Goal: Information Seeking & Learning: Learn about a topic

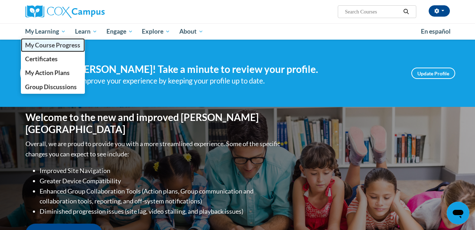
click at [42, 48] on span "My Course Progress" at bounding box center [52, 44] width 55 height 7
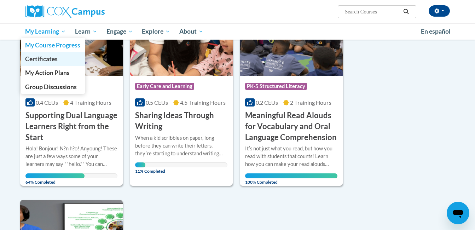
scroll to position [532, 0]
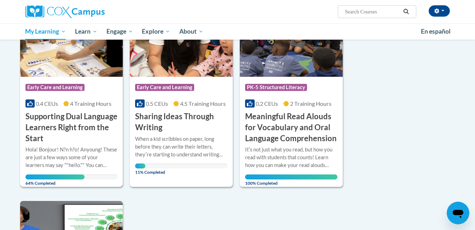
click at [92, 127] on h3 "Supporting Dual Language Learners Right from the Start" at bounding box center [71, 127] width 92 height 33
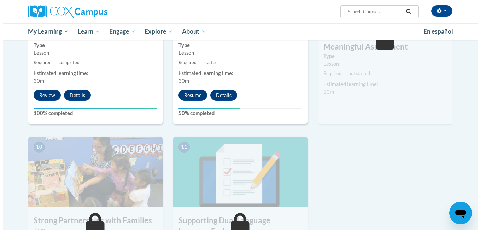
scroll to position [665, 0]
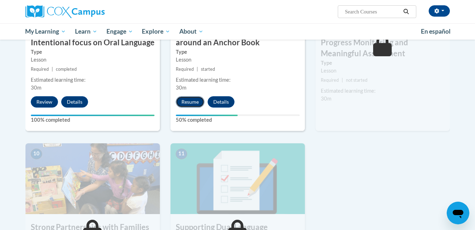
click at [203, 102] on button "Resume" at bounding box center [190, 101] width 29 height 11
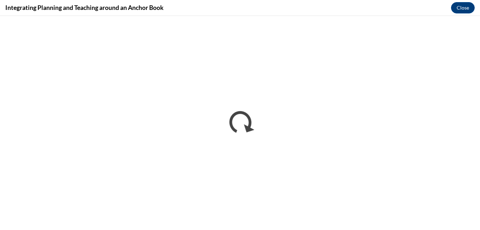
scroll to position [0, 0]
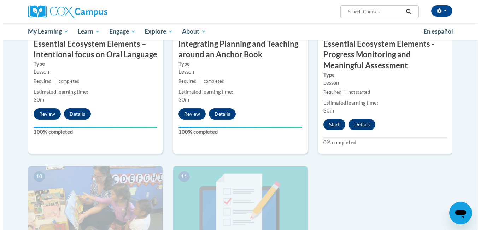
scroll to position [651, 0]
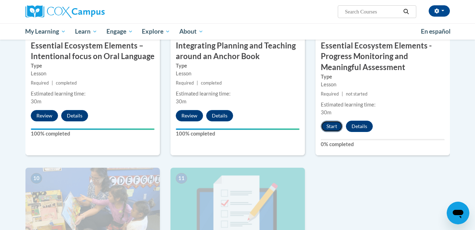
click at [329, 127] on button "Start" at bounding box center [332, 126] width 22 height 11
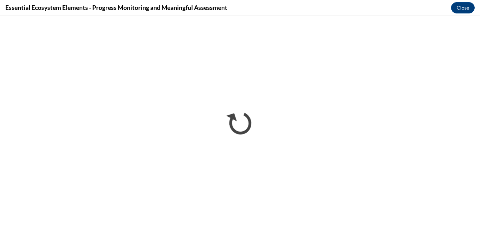
scroll to position [0, 0]
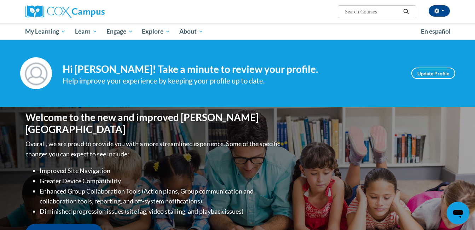
click at [293, 54] on div "Your profile Hi [PERSON_NAME]! Take a minute to review your profile. Help impro…" at bounding box center [237, 73] width 475 height 67
click at [287, 45] on div "Your profile Hi [PERSON_NAME]! Take a minute to review your profile. Help impro…" at bounding box center [237, 73] width 475 height 67
click at [292, 51] on div "Your profile Hi [PERSON_NAME]! Take a minute to review your profile. Help impro…" at bounding box center [237, 73] width 475 height 67
click at [266, 55] on div "Your profile Hi [PERSON_NAME]! Take a minute to review your profile. Help impro…" at bounding box center [237, 73] width 475 height 67
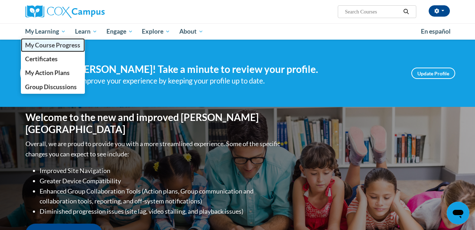
drag, startPoint x: 52, startPoint y: 43, endPoint x: 51, endPoint y: 39, distance: 4.6
click at [52, 43] on span "My Course Progress" at bounding box center [52, 44] width 55 height 7
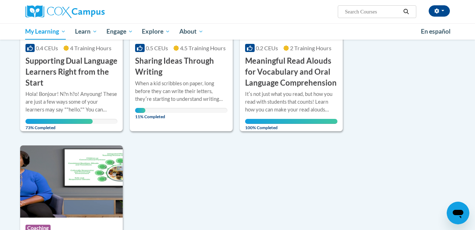
scroll to position [571, 0]
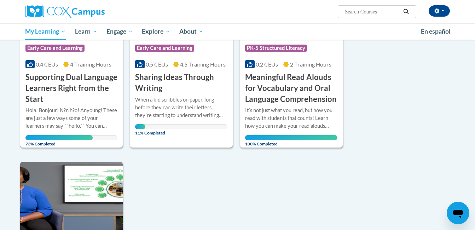
click at [87, 106] on div "Hola! Bonjour! N?n h?o! Anyoung! These are just a few ways some of your learner…" at bounding box center [71, 117] width 92 height 23
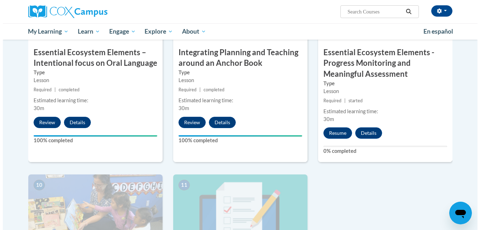
scroll to position [641, 0]
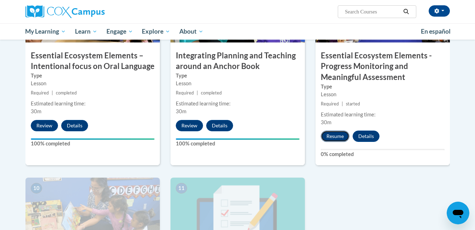
click at [336, 135] on button "Resume" at bounding box center [335, 135] width 29 height 11
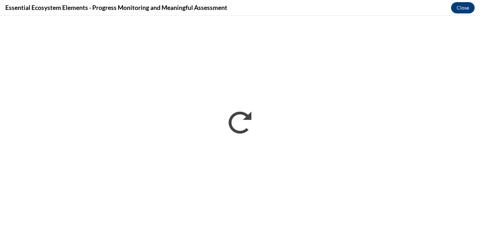
scroll to position [0, 0]
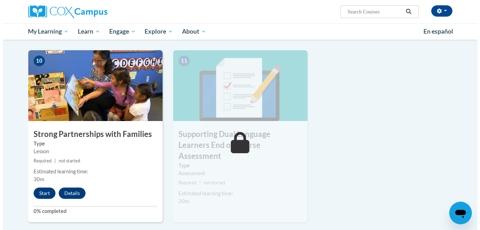
scroll to position [762, 0]
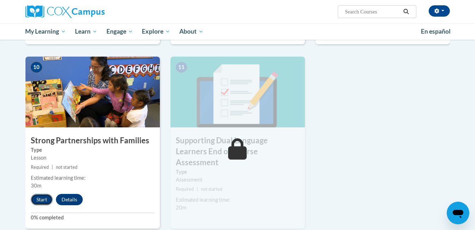
click at [38, 200] on button "Start" at bounding box center [42, 199] width 22 height 11
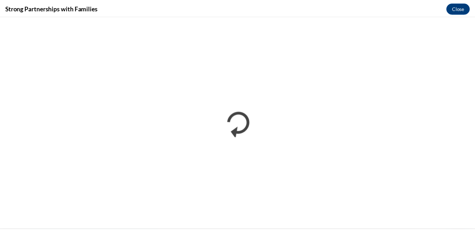
scroll to position [0, 0]
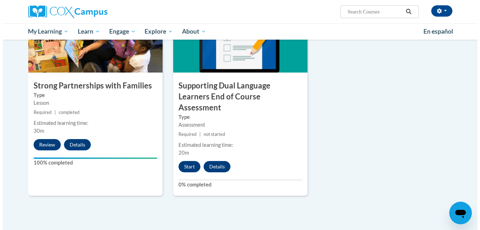
scroll to position [819, 0]
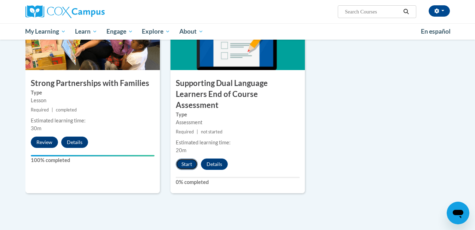
click at [186, 158] on button "Start" at bounding box center [187, 163] width 22 height 11
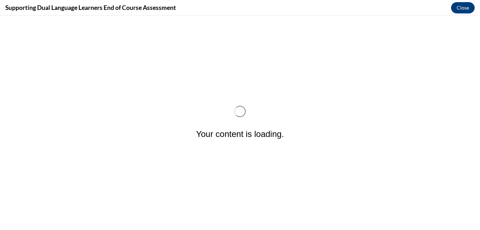
scroll to position [0, 0]
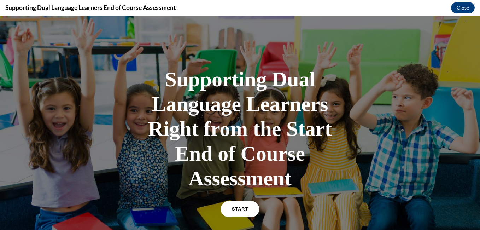
click at [236, 207] on span "START" at bounding box center [240, 208] width 16 height 5
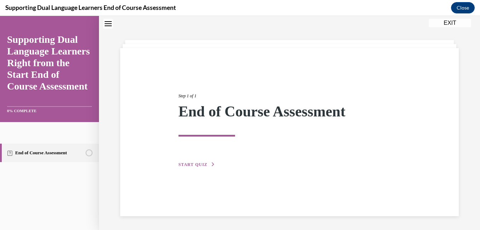
scroll to position [22, 0]
click at [205, 165] on span "START QUIZ" at bounding box center [192, 164] width 29 height 5
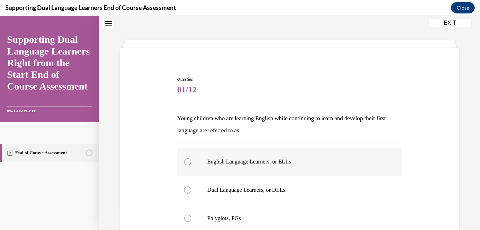
click at [289, 156] on label "English Language Learners, or ELLs" at bounding box center [289, 161] width 224 height 28
click at [191, 158] on input "English Language Learners, or ELLs" at bounding box center [187, 161] width 7 height 7
radio input "true"
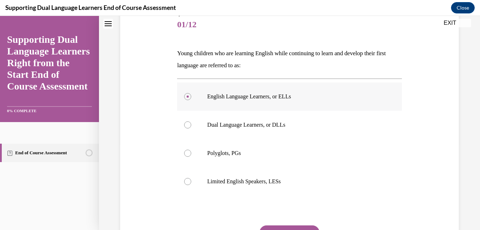
scroll to position [93, 0]
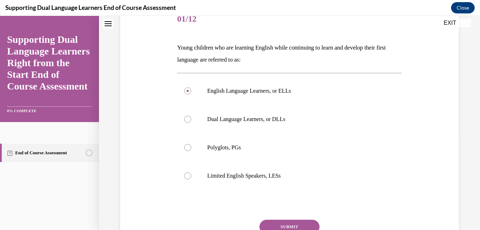
click at [286, 227] on button "SUBMIT" at bounding box center [289, 226] width 60 height 14
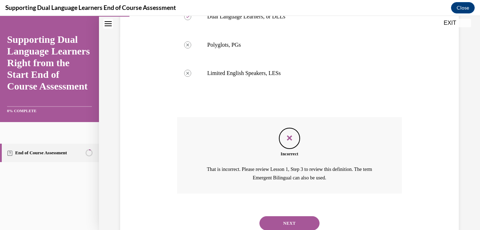
scroll to position [203, 0]
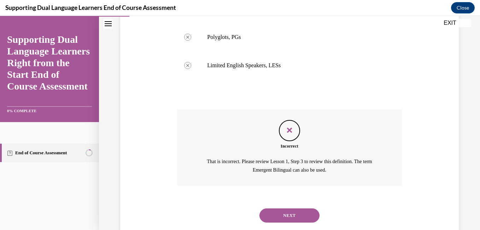
click at [290, 220] on button "NEXT" at bounding box center [289, 215] width 60 height 14
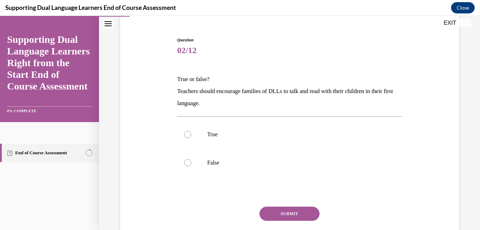
scroll to position [62, 0]
click at [209, 132] on p "True" at bounding box center [295, 133] width 177 height 7
click at [191, 132] on input "True" at bounding box center [187, 133] width 7 height 7
radio input "true"
click at [283, 214] on button "SUBMIT" at bounding box center [289, 213] width 60 height 14
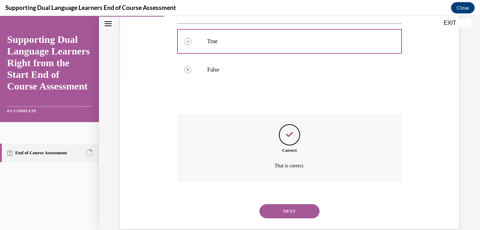
scroll to position [168, 0]
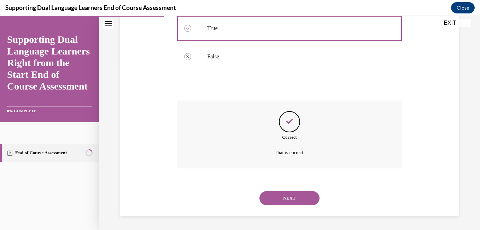
click at [284, 199] on button "NEXT" at bounding box center [289, 198] width 60 height 14
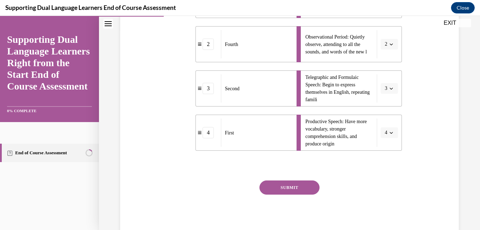
scroll to position [224, 0]
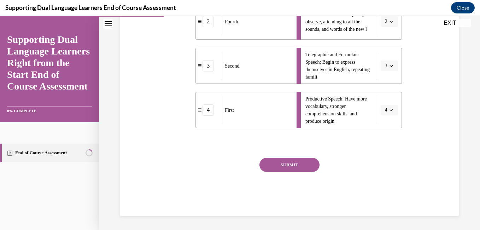
click at [293, 167] on button "SUBMIT" at bounding box center [289, 165] width 60 height 14
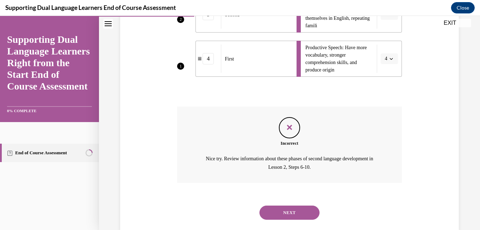
scroll to position [290, 0]
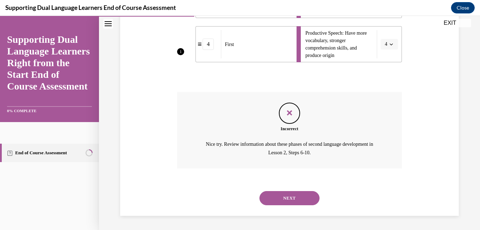
click at [292, 201] on button "NEXT" at bounding box center [289, 198] width 60 height 14
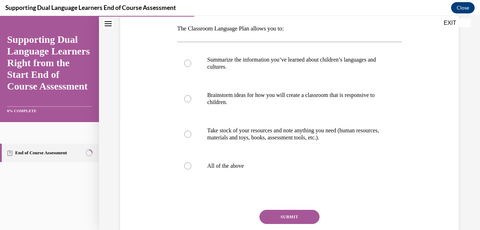
scroll to position [115, 0]
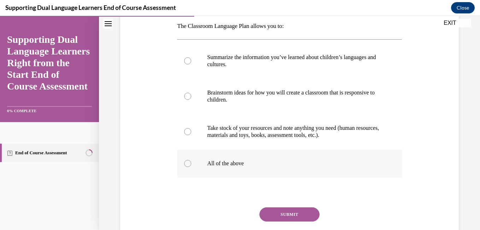
click at [226, 169] on label "All of the above" at bounding box center [289, 163] width 224 height 28
click at [191, 167] on input "All of the above" at bounding box center [187, 163] width 7 height 7
radio input "true"
click at [294, 219] on button "SUBMIT" at bounding box center [289, 214] width 60 height 14
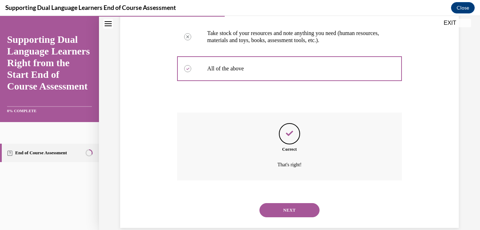
scroll to position [221, 0]
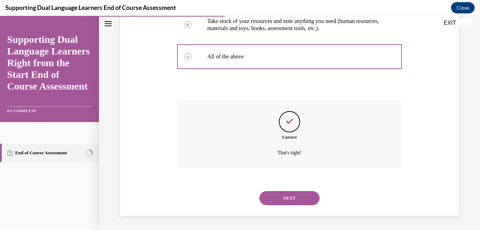
click at [298, 196] on button "NEXT" at bounding box center [289, 198] width 60 height 14
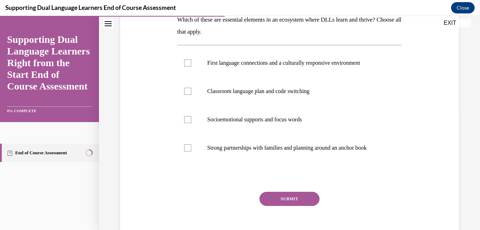
scroll to position [121, 0]
click at [281, 149] on p "Strong partnerships with families and planning around an anchor book" at bounding box center [295, 147] width 177 height 7
click at [191, 149] on input "Strong partnerships with families and planning around an anchor book" at bounding box center [187, 147] width 7 height 7
checkbox input "true"
click at [290, 199] on button "SUBMIT" at bounding box center [289, 198] width 60 height 14
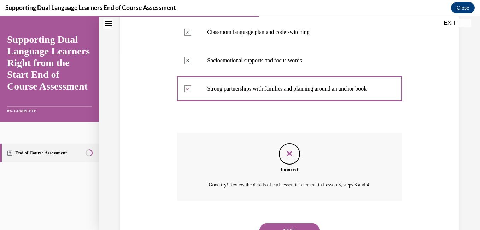
scroll to position [221, 0]
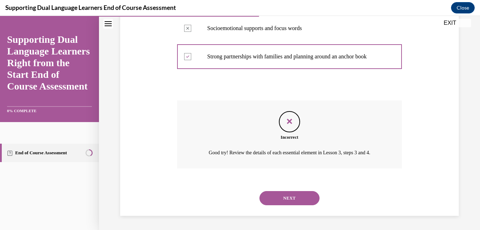
click at [293, 198] on button "NEXT" at bounding box center [289, 198] width 60 height 14
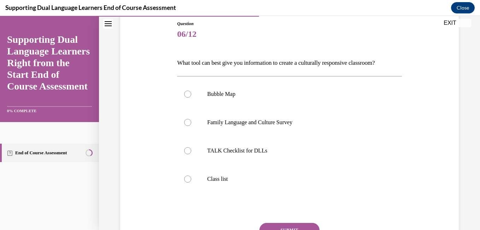
scroll to position [86, 0]
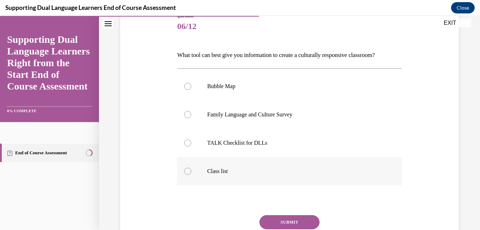
click at [226, 175] on label "Class list" at bounding box center [289, 171] width 224 height 28
click at [191, 175] on input "Class list" at bounding box center [187, 171] width 7 height 7
radio input "true"
click at [294, 225] on button "SUBMIT" at bounding box center [289, 222] width 60 height 14
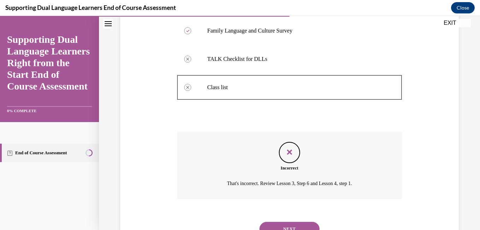
scroll to position [200, 0]
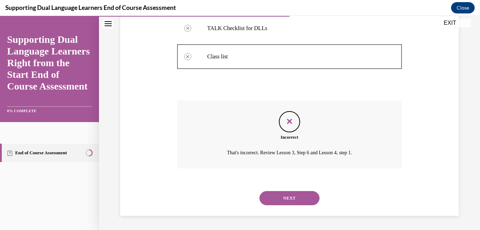
click at [297, 200] on button "NEXT" at bounding box center [289, 198] width 60 height 14
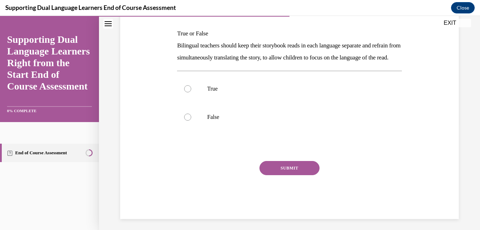
scroll to position [98, 0]
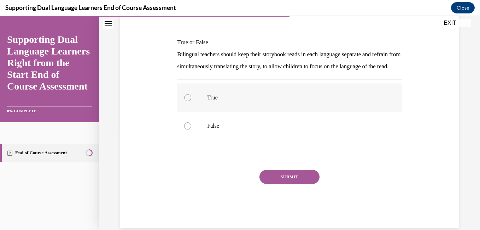
click at [222, 101] on p "True" at bounding box center [295, 97] width 177 height 7
click at [191, 101] on input "True" at bounding box center [187, 97] width 7 height 7
radio input "true"
click at [300, 184] on button "SUBMIT" at bounding box center [289, 177] width 60 height 14
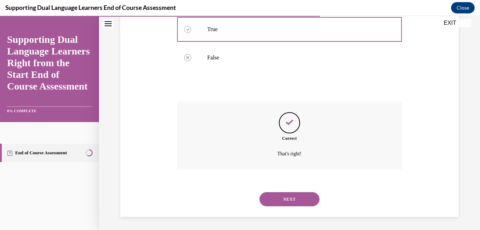
scroll to position [180, 0]
click at [296, 198] on button "NEXT" at bounding box center [289, 198] width 60 height 14
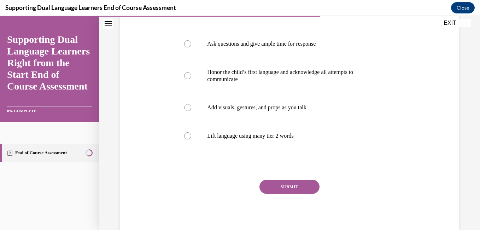
scroll to position [159, 0]
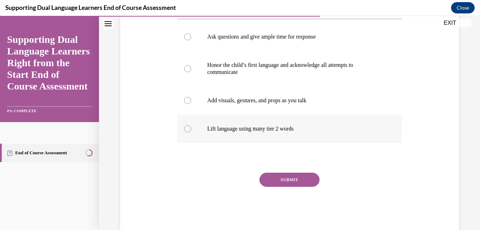
click at [267, 132] on p "Lift language using many tier 2 words" at bounding box center [295, 128] width 177 height 7
click at [191, 132] on input "Lift language using many tier 2 words" at bounding box center [187, 128] width 7 height 7
radio input "true"
click at [292, 184] on button "SUBMIT" at bounding box center [289, 179] width 60 height 14
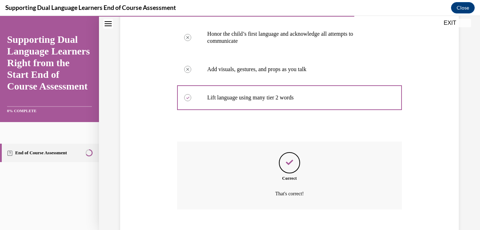
scroll to position [231, 0]
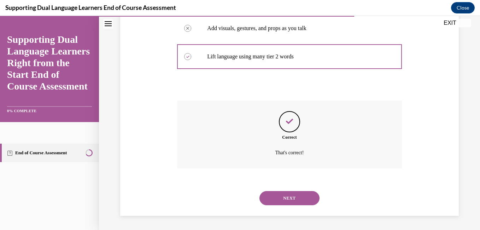
click at [292, 200] on button "NEXT" at bounding box center [289, 198] width 60 height 14
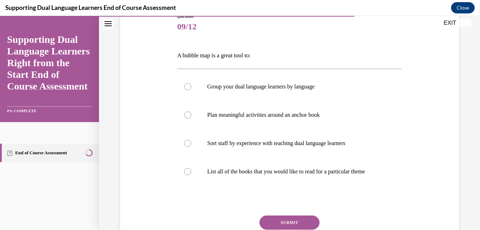
scroll to position [87, 0]
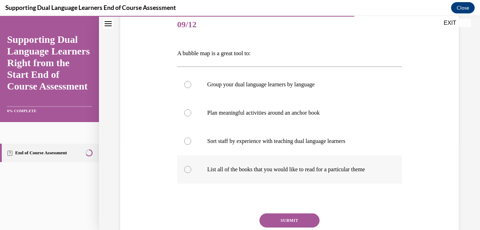
click at [267, 169] on p "List all of the books that you would like to read for a particular theme" at bounding box center [295, 169] width 177 height 7
click at [191, 169] on input "List all of the books that you would like to read for a particular theme" at bounding box center [187, 169] width 7 height 7
radio input "true"
click at [294, 220] on button "SUBMIT" at bounding box center [289, 220] width 60 height 14
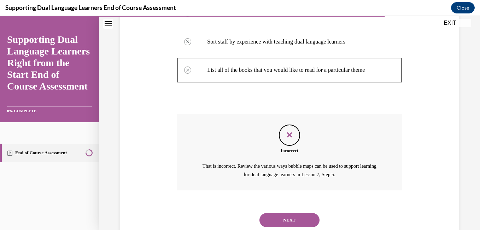
scroll to position [196, 0]
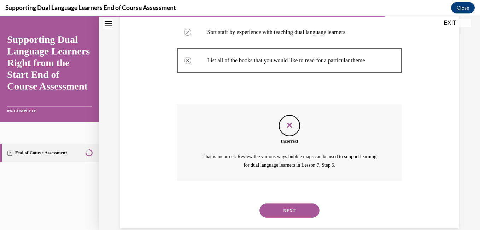
click at [295, 213] on button "NEXT" at bounding box center [289, 210] width 60 height 14
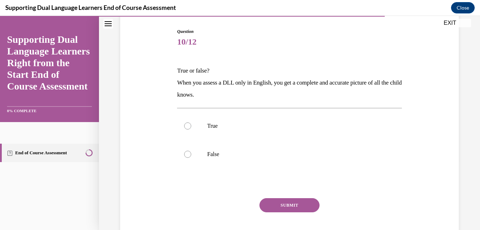
scroll to position [80, 0]
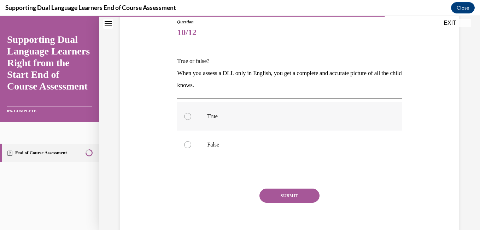
click at [292, 118] on p "True" at bounding box center [295, 116] width 177 height 7
click at [191, 118] on input "True" at bounding box center [187, 116] width 7 height 7
radio input "true"
click at [297, 199] on button "SUBMIT" at bounding box center [289, 195] width 60 height 14
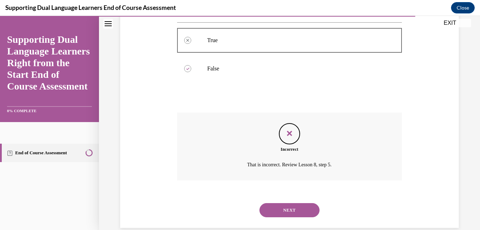
scroll to position [168, 0]
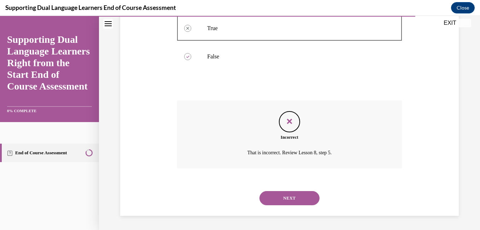
click at [301, 200] on button "NEXT" at bounding box center [289, 198] width 60 height 14
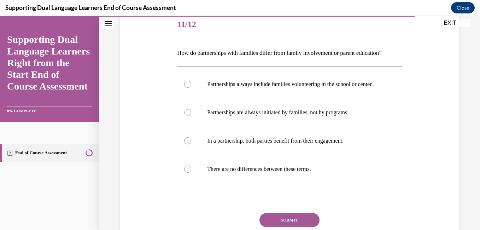
scroll to position [107, 0]
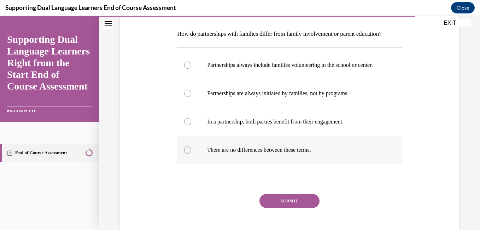
click at [275, 153] on p "There are no differences between these terms." at bounding box center [295, 149] width 177 height 7
click at [191, 153] on input "There are no differences between these terms." at bounding box center [187, 149] width 7 height 7
radio input "true"
click at [296, 208] on button "SUBMIT" at bounding box center [289, 201] width 60 height 14
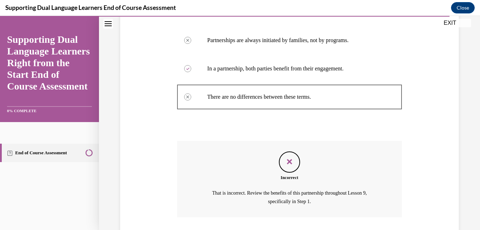
scroll to position [204, 0]
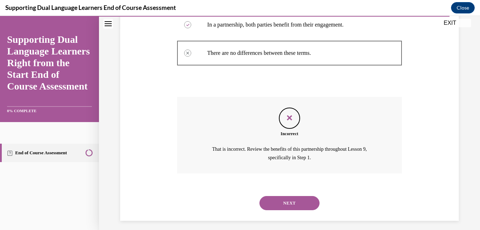
click at [290, 210] on button "NEXT" at bounding box center [289, 203] width 60 height 14
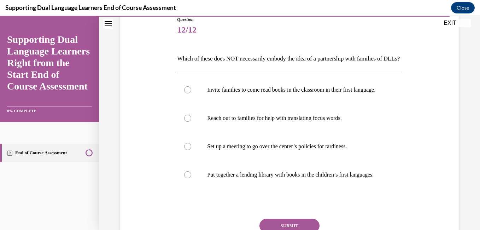
scroll to position [91, 0]
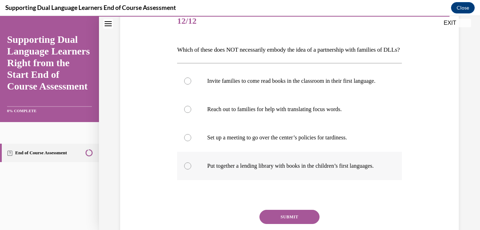
click at [276, 169] on p "Put together a lending library with books in the children’s first languages." at bounding box center [295, 165] width 177 height 7
click at [191, 169] on input "Put together a lending library with books in the children’s first languages." at bounding box center [187, 165] width 7 height 7
radio input "true"
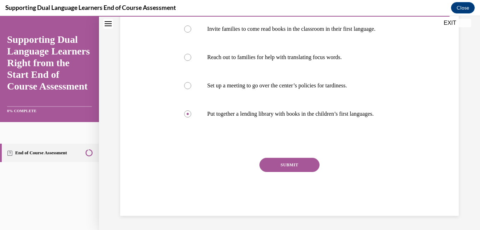
click at [297, 172] on button "SUBMIT" at bounding box center [289, 165] width 60 height 14
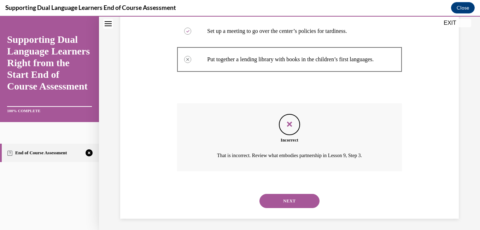
scroll to position [226, 0]
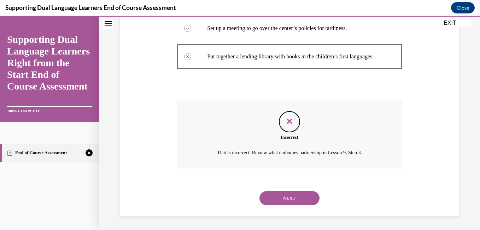
click at [296, 203] on button "NEXT" at bounding box center [289, 198] width 60 height 14
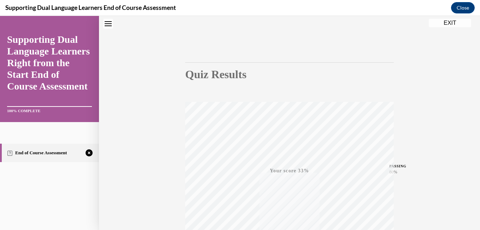
scroll to position [0, 0]
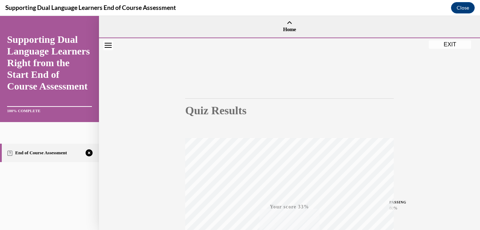
click at [451, 45] on button "EXIT" at bounding box center [450, 44] width 42 height 8
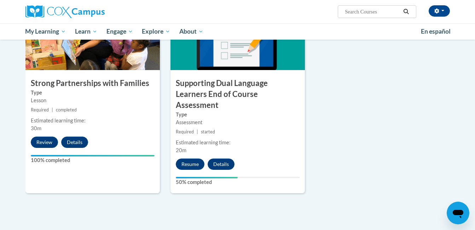
click at [186, 143] on div "11 Supporting Dual Language Learners End of Course Assessment Type Assessment R…" at bounding box center [237, 96] width 134 height 194
click at [186, 158] on button "Resume" at bounding box center [190, 163] width 29 height 11
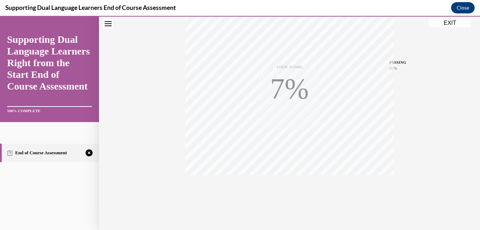
scroll to position [148, 0]
click at [290, 170] on button "TAKE AGAIN" at bounding box center [290, 182] width 42 height 32
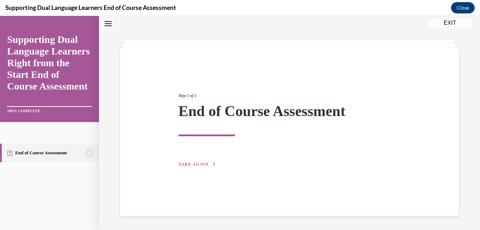
click at [202, 173] on div "Step 1 of 1 End of Course Assessment TAKE AGAIN" at bounding box center [289, 132] width 339 height 168
click at [195, 166] on span "TAKE AGAIN" at bounding box center [193, 164] width 30 height 5
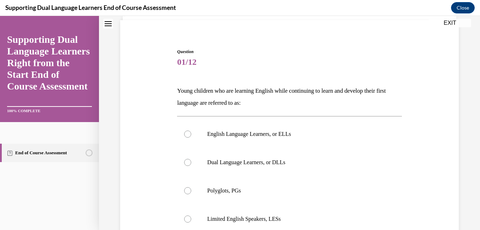
scroll to position [72, 0]
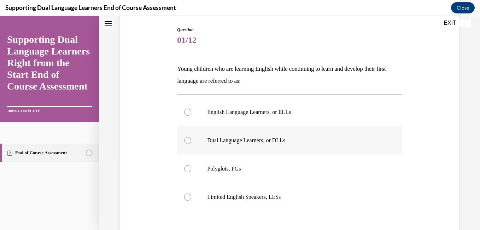
click at [274, 147] on label "Dual Language Learners, or DLLs" at bounding box center [289, 140] width 224 height 28
click at [191, 144] on input "Dual Language Learners, or DLLs" at bounding box center [187, 140] width 7 height 7
radio input "true"
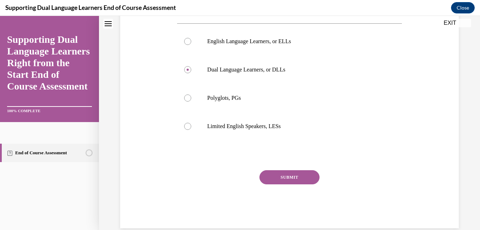
click at [288, 182] on button "SUBMIT" at bounding box center [289, 177] width 60 height 14
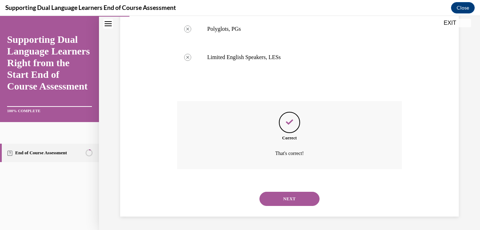
scroll to position [212, 0]
click at [277, 198] on button "NEXT" at bounding box center [289, 198] width 60 height 14
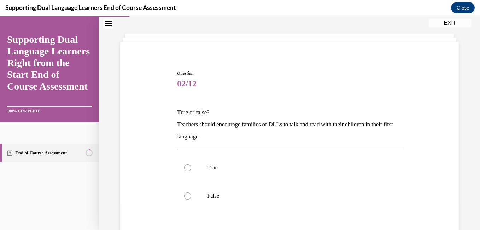
scroll to position [55, 0]
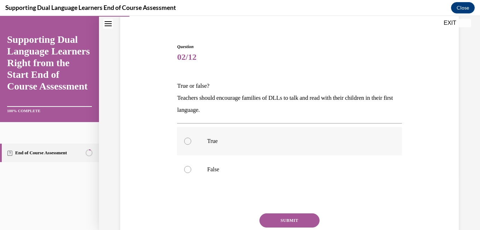
click at [222, 136] on label "True" at bounding box center [289, 141] width 224 height 28
click at [191, 137] on input "True" at bounding box center [187, 140] width 7 height 7
radio input "true"
click at [287, 218] on button "SUBMIT" at bounding box center [289, 220] width 60 height 14
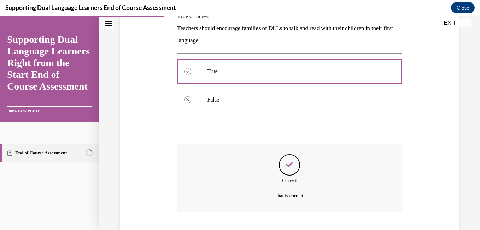
scroll to position [168, 0]
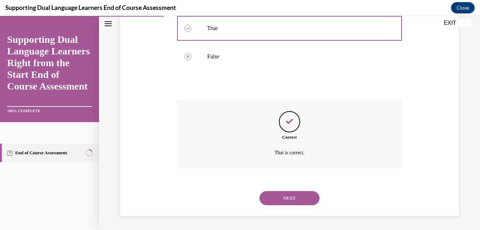
click at [289, 197] on button "NEXT" at bounding box center [289, 198] width 60 height 14
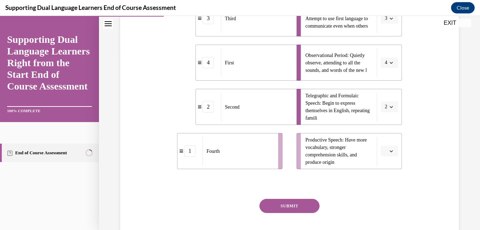
scroll to position [224, 0]
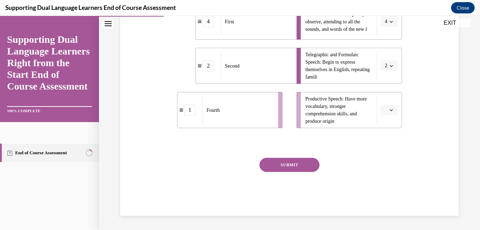
click at [293, 166] on button "SUBMIT" at bounding box center [289, 165] width 60 height 14
click at [294, 168] on button "SUBMIT" at bounding box center [289, 165] width 60 height 14
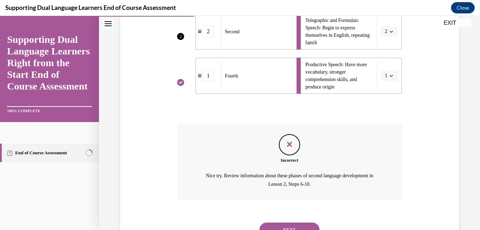
scroll to position [290, 0]
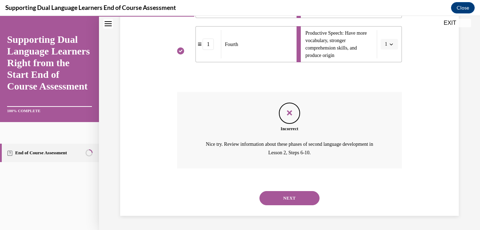
click at [294, 201] on button "NEXT" at bounding box center [289, 198] width 60 height 14
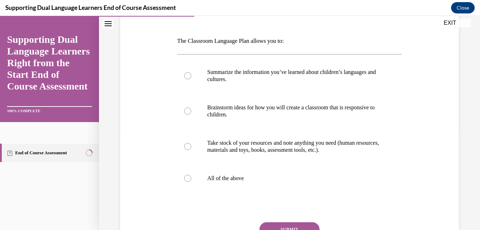
scroll to position [101, 0]
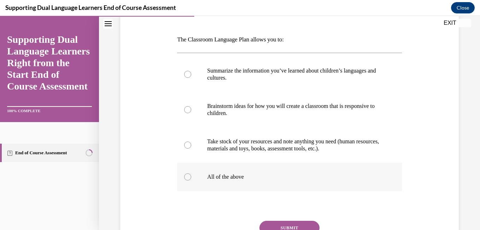
click at [237, 182] on label "All of the above" at bounding box center [289, 177] width 224 height 28
click at [191, 180] on input "All of the above" at bounding box center [187, 176] width 7 height 7
radio input "true"
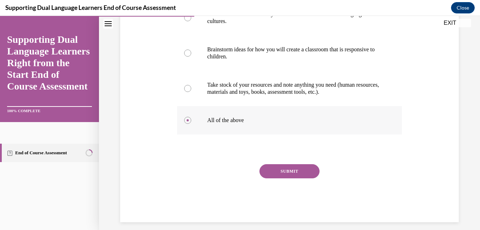
scroll to position [164, 0]
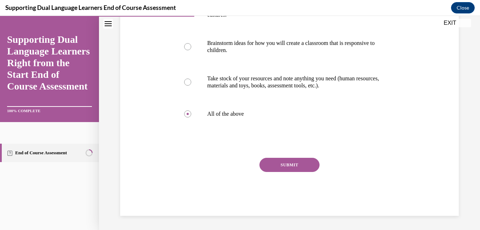
click at [291, 170] on button "SUBMIT" at bounding box center [289, 165] width 60 height 14
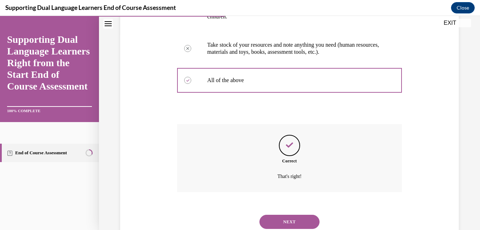
scroll to position [221, 0]
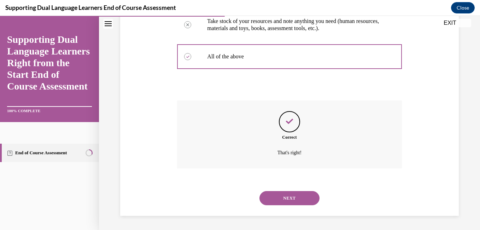
click at [294, 198] on button "NEXT" at bounding box center [289, 198] width 60 height 14
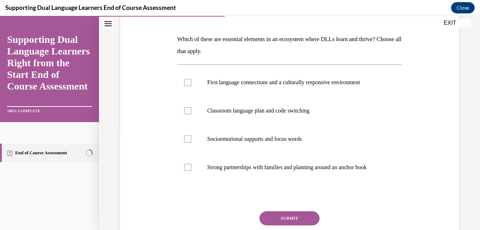
scroll to position [102, 0]
click at [247, 94] on label "First language connections and a culturally responsive environment" at bounding box center [289, 82] width 224 height 28
click at [191, 86] on input "First language connections and a culturally responsive environment" at bounding box center [187, 81] width 7 height 7
checkbox input "true"
click at [228, 168] on p "Strong partnerships with families and planning around an anchor book" at bounding box center [295, 166] width 177 height 7
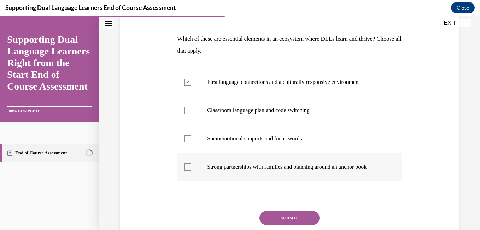
click at [191, 168] on input "Strong partnerships with families and planning around an anchor book" at bounding box center [187, 166] width 7 height 7
checkbox input "true"
click at [292, 212] on button "SUBMIT" at bounding box center [289, 218] width 60 height 14
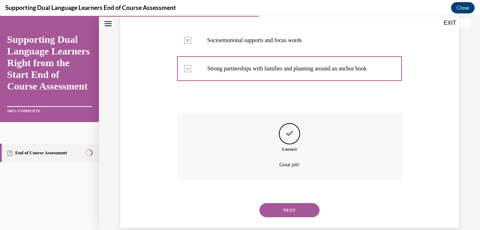
scroll to position [212, 0]
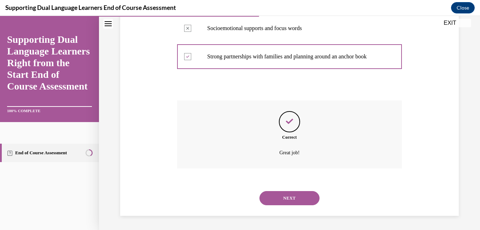
click at [296, 198] on button "NEXT" at bounding box center [289, 198] width 60 height 14
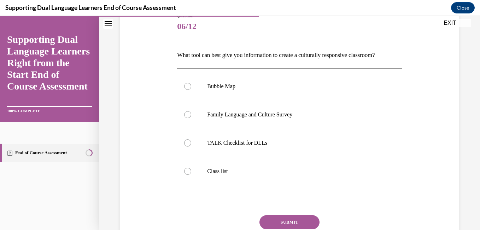
scroll to position [86, 0]
click at [258, 111] on p "Family Language and Culture Survey" at bounding box center [295, 114] width 177 height 7
click at [191, 111] on input "Family Language and Culture Survey" at bounding box center [187, 114] width 7 height 7
radio input "true"
click at [286, 218] on button "SUBMIT" at bounding box center [289, 222] width 60 height 14
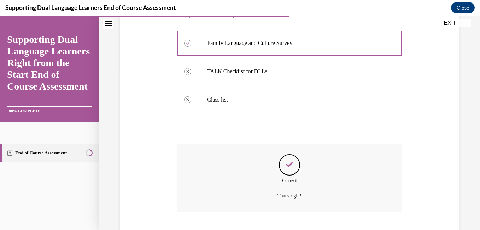
scroll to position [200, 0]
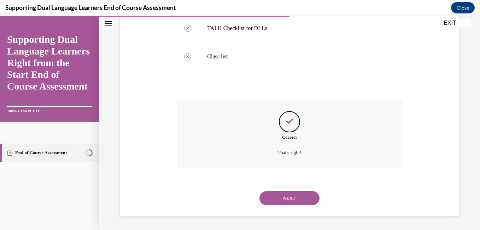
click at [299, 204] on button "NEXT" at bounding box center [289, 198] width 60 height 14
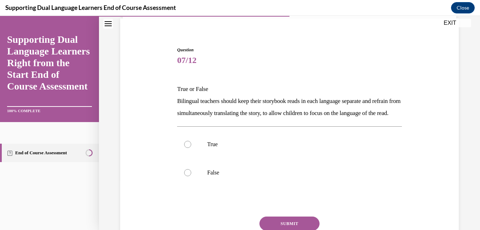
scroll to position [66, 0]
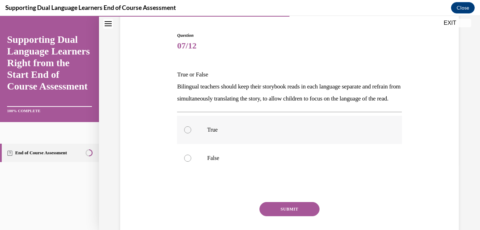
click at [212, 133] on p "True" at bounding box center [295, 129] width 177 height 7
click at [191, 133] on input "True" at bounding box center [187, 129] width 7 height 7
radio input "true"
click at [294, 216] on button "SUBMIT" at bounding box center [289, 209] width 60 height 14
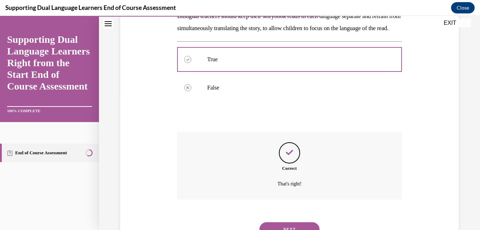
scroll to position [180, 0]
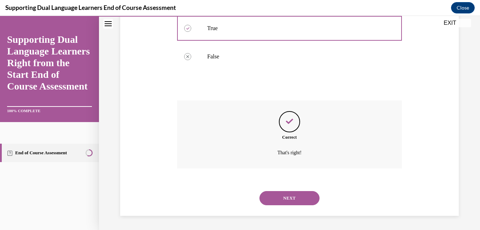
click at [303, 203] on button "NEXT" at bounding box center [289, 198] width 60 height 14
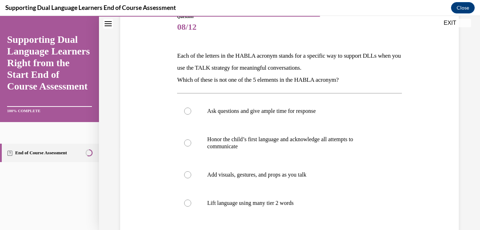
scroll to position [88, 0]
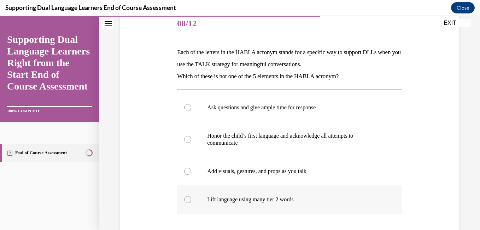
click at [269, 201] on p "Lift language using many tier 2 words" at bounding box center [295, 199] width 177 height 7
click at [191, 201] on input "Lift language using many tier 2 words" at bounding box center [187, 199] width 7 height 7
radio input "true"
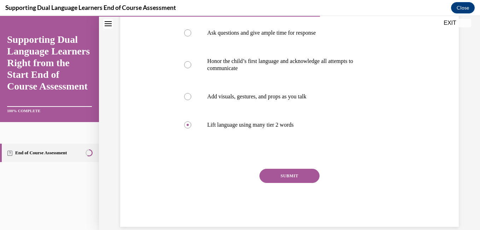
click at [299, 180] on button "SUBMIT" at bounding box center [289, 176] width 60 height 14
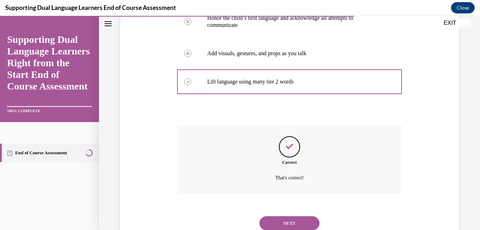
scroll to position [231, 0]
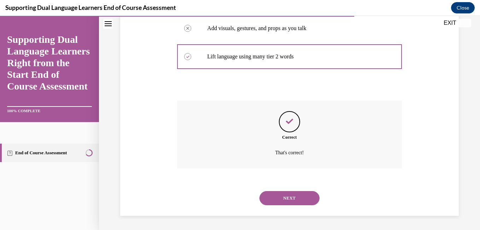
click at [294, 203] on button "NEXT" at bounding box center [289, 198] width 60 height 14
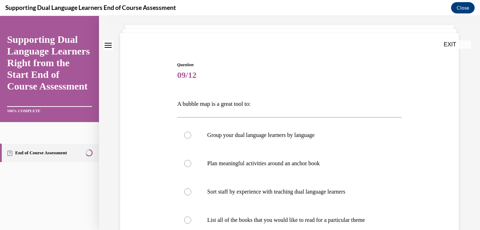
scroll to position [48, 0]
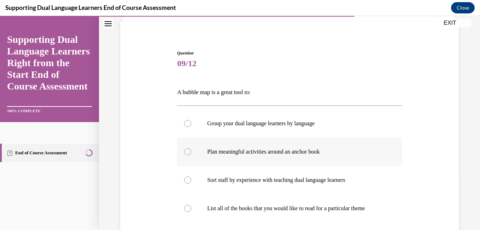
click at [294, 154] on p "Plan meaningful activities around an anchor book" at bounding box center [295, 151] width 177 height 7
click at [191, 154] on input "Plan meaningful activities around an anchor book" at bounding box center [187, 151] width 7 height 7
radio input "true"
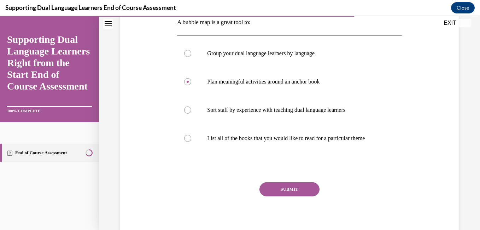
click at [303, 190] on button "SUBMIT" at bounding box center [289, 189] width 60 height 14
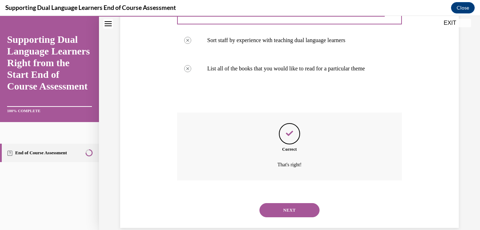
scroll to position [200, 0]
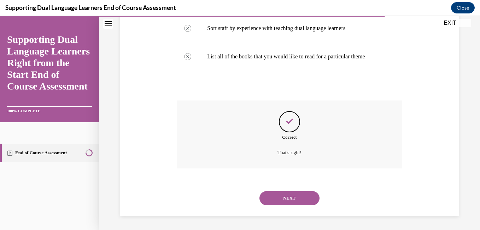
click at [285, 191] on button "NEXT" at bounding box center [289, 198] width 60 height 14
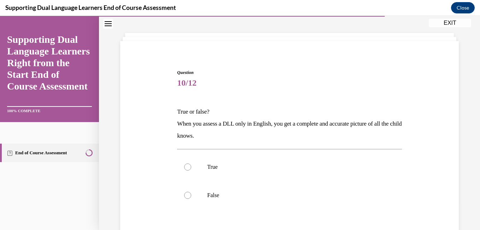
scroll to position [46, 0]
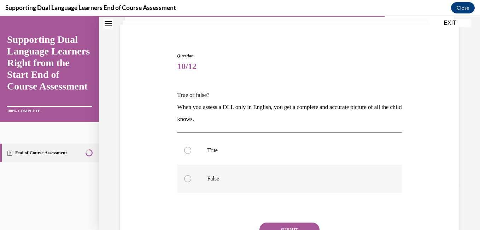
click at [229, 181] on p "False" at bounding box center [295, 178] width 177 height 7
click at [191, 181] on input "False" at bounding box center [187, 178] width 7 height 7
radio input "true"
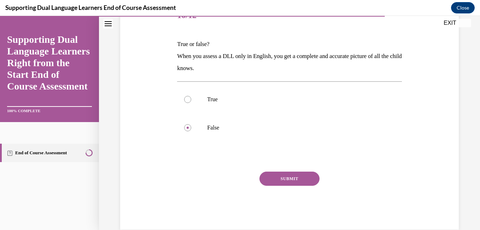
click at [297, 184] on button "SUBMIT" at bounding box center [289, 178] width 60 height 14
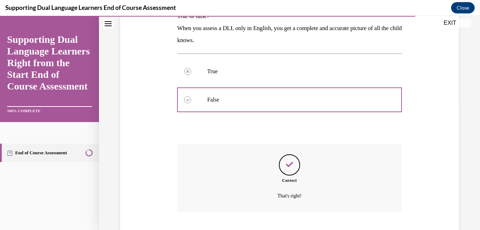
scroll to position [168, 0]
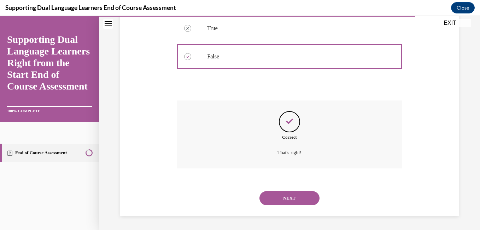
click at [307, 204] on button "NEXT" at bounding box center [289, 198] width 60 height 14
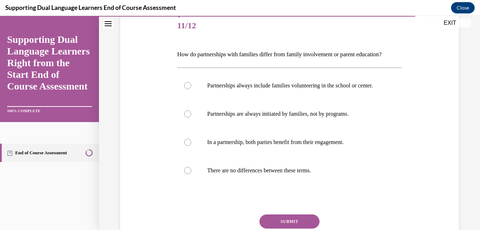
scroll to position [87, 0]
click at [254, 156] on label "In a partnership, both parties benefit from their engagement." at bounding box center [289, 142] width 224 height 28
click at [191, 145] on input "In a partnership, both parties benefit from their engagement." at bounding box center [187, 141] width 7 height 7
radio input "true"
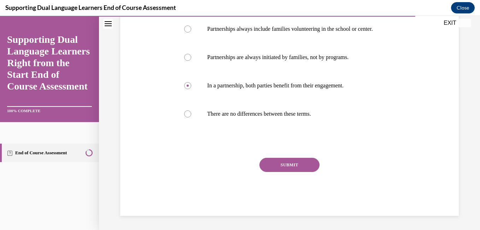
click at [298, 170] on button "SUBMIT" at bounding box center [289, 165] width 60 height 14
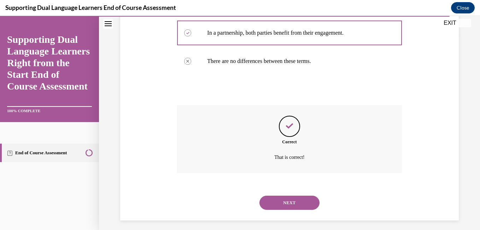
scroll to position [219, 0]
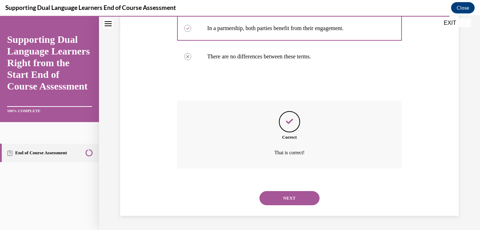
click at [303, 203] on button "NEXT" at bounding box center [289, 198] width 60 height 14
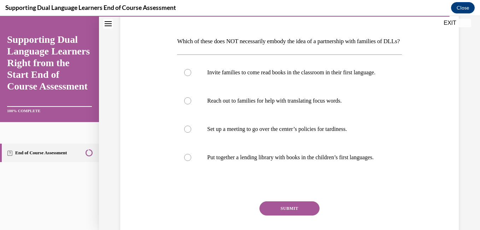
scroll to position [100, 0]
click at [269, 132] on p "Set up a meeting to go over the center’s policies for tardiness." at bounding box center [295, 128] width 177 height 7
click at [191, 132] on input "Set up a meeting to go over the center’s policies for tardiness." at bounding box center [187, 128] width 7 height 7
radio input "true"
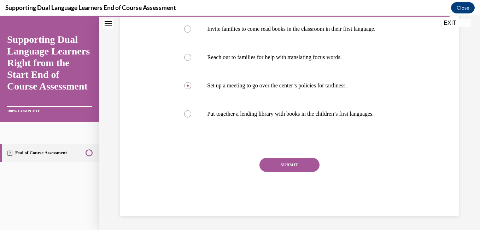
click at [295, 170] on button "SUBMIT" at bounding box center [289, 165] width 60 height 14
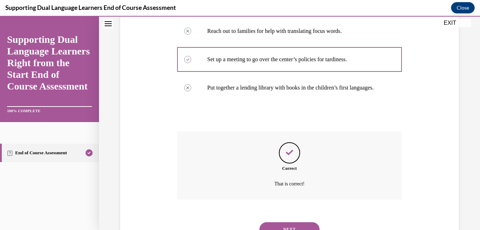
scroll to position [226, 0]
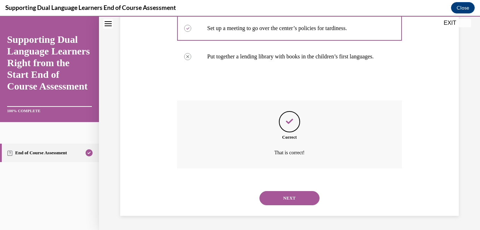
click at [304, 201] on button "NEXT" at bounding box center [289, 198] width 60 height 14
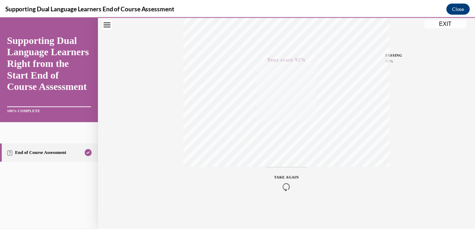
scroll to position [148, 0]
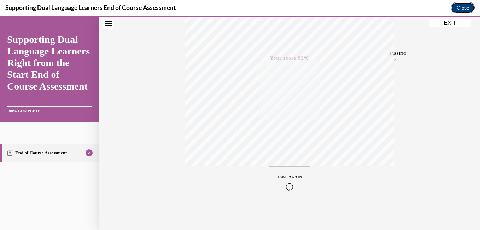
click at [466, 10] on button "Close" at bounding box center [463, 7] width 24 height 11
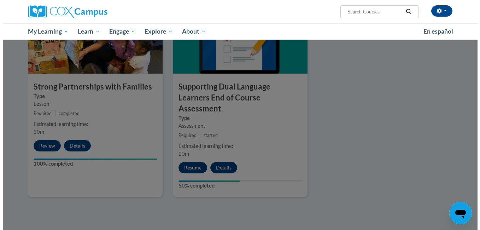
scroll to position [808, 0]
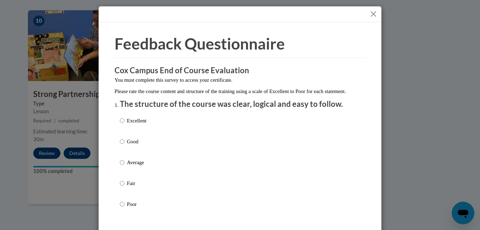
click at [237, 143] on div "Excellent Good Average Fair Poor" at bounding box center [240, 170] width 240 height 115
click at [284, 126] on div "Excellent Good Average Fair Poor" at bounding box center [240, 170] width 240 height 115
click at [143, 157] on label "Good" at bounding box center [133, 146] width 27 height 19
click at [124, 145] on input "Good" at bounding box center [122, 141] width 5 height 8
radio input "true"
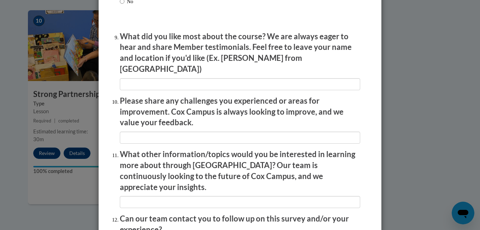
scroll to position [1239, 0]
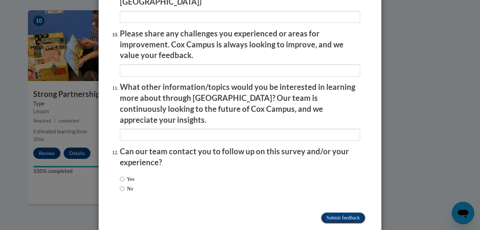
click at [333, 212] on input "Submit feedback" at bounding box center [343, 217] width 45 height 11
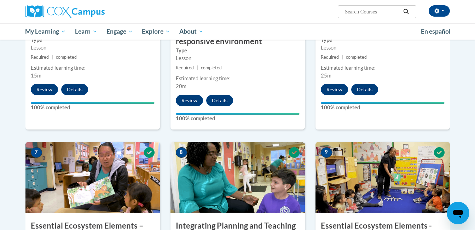
scroll to position [469, 0]
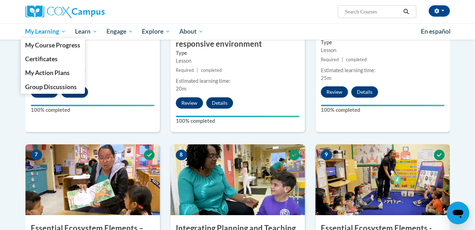
click at [55, 37] on link "My Learning" at bounding box center [46, 31] width 50 height 16
click at [78, 51] on link "My Course Progress" at bounding box center [53, 45] width 64 height 14
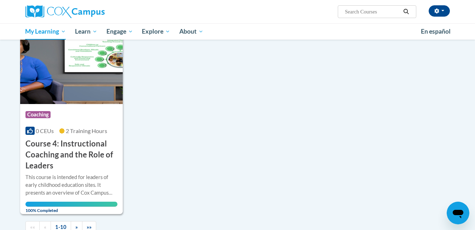
scroll to position [700, 0]
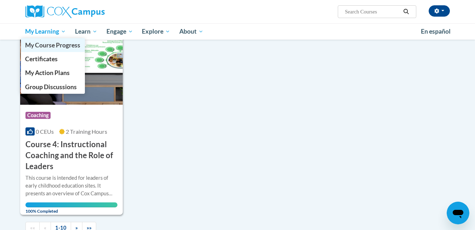
click at [47, 39] on link "My Course Progress" at bounding box center [53, 45] width 64 height 14
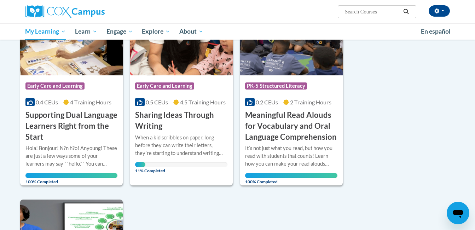
scroll to position [534, 0]
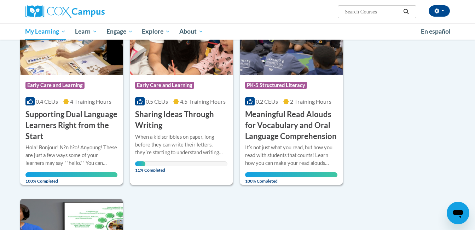
click at [192, 165] on div "11% Completed" at bounding box center [181, 163] width 92 height 5
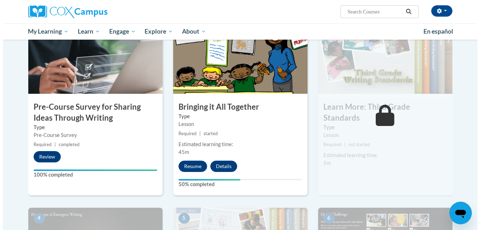
scroll to position [172, 0]
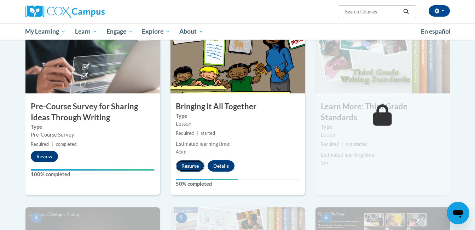
click at [192, 170] on button "Resume" at bounding box center [190, 165] width 29 height 11
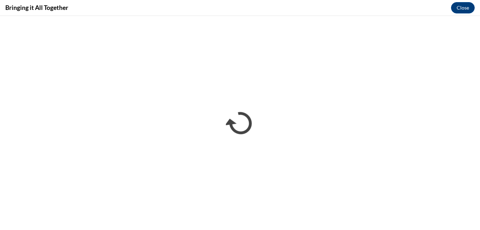
scroll to position [0, 0]
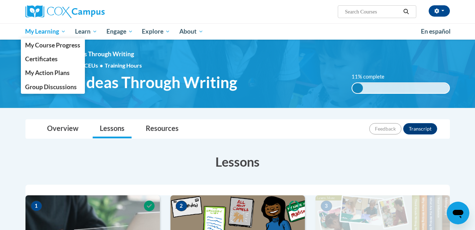
click at [58, 32] on span "My Learning" at bounding box center [45, 31] width 41 height 8
click at [67, 49] on span "My Course Progress" at bounding box center [52, 44] width 55 height 7
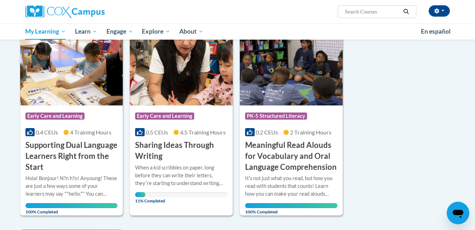
scroll to position [496, 0]
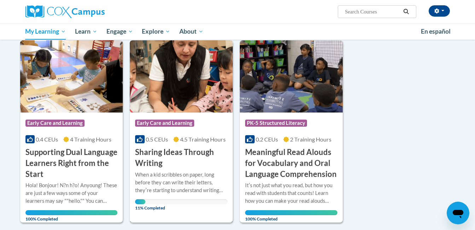
click at [214, 171] on div "When a kid scribbles on paper, long before they can write their letters, theyʹr…" at bounding box center [181, 182] width 92 height 23
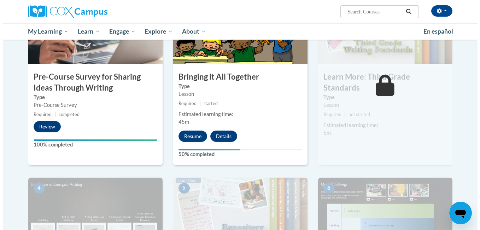
scroll to position [200, 0]
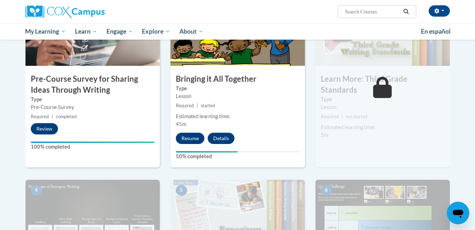
click at [195, 149] on div "2 Bringing it All Together Type Lesson Required | started Estimated learning ti…" at bounding box center [237, 81] width 134 height 172
click at [193, 138] on button "Resume" at bounding box center [190, 138] width 29 height 11
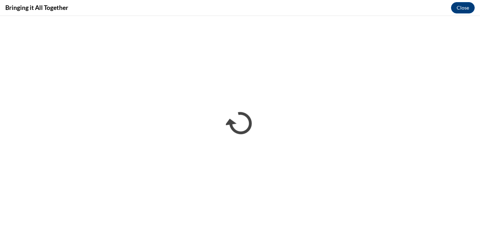
scroll to position [0, 0]
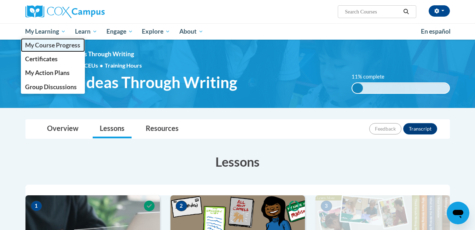
click at [49, 39] on link "My Course Progress" at bounding box center [53, 45] width 64 height 14
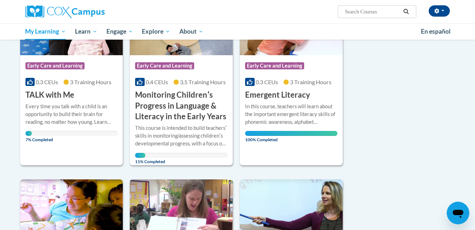
scroll to position [153, 0]
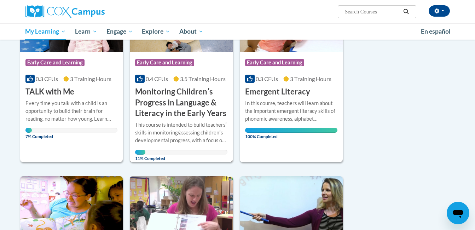
click at [201, 136] on div "This course is intended to build teachersʹ skills in monitoring/assessing child…" at bounding box center [181, 132] width 92 height 23
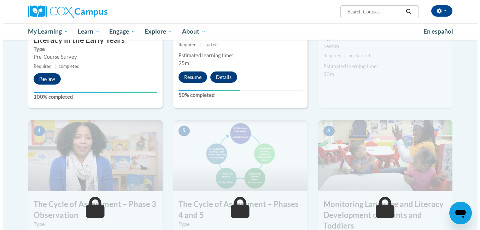
scroll to position [241, 0]
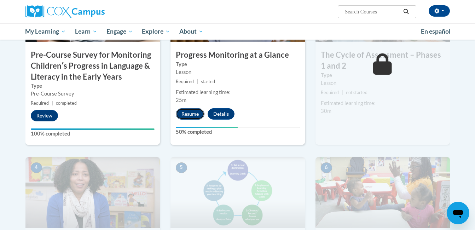
click at [198, 113] on button "Resume" at bounding box center [190, 113] width 29 height 11
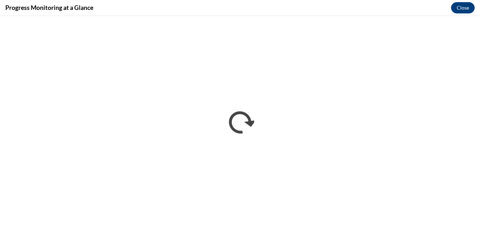
scroll to position [0, 0]
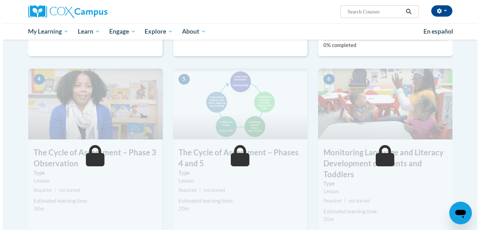
scroll to position [281, 0]
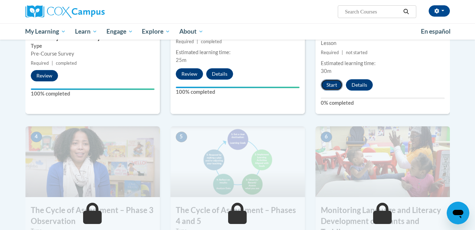
click at [330, 86] on button "Start" at bounding box center [332, 84] width 22 height 11
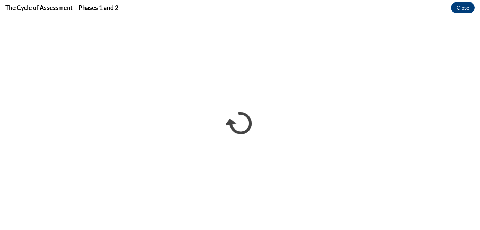
scroll to position [0, 0]
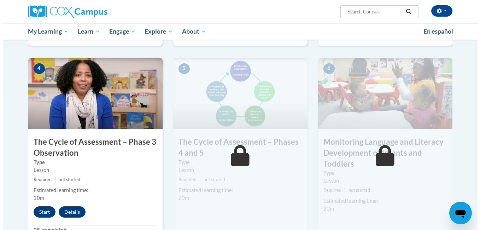
scroll to position [370, 0]
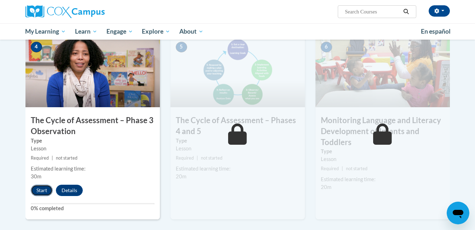
click at [40, 191] on button "Start" at bounding box center [42, 190] width 22 height 11
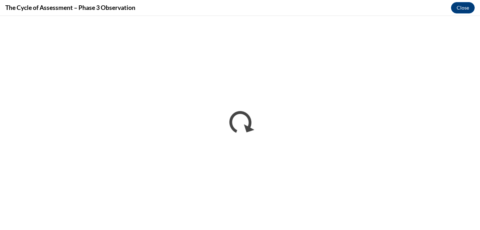
scroll to position [0, 0]
